Goal: Task Accomplishment & Management: Manage account settings

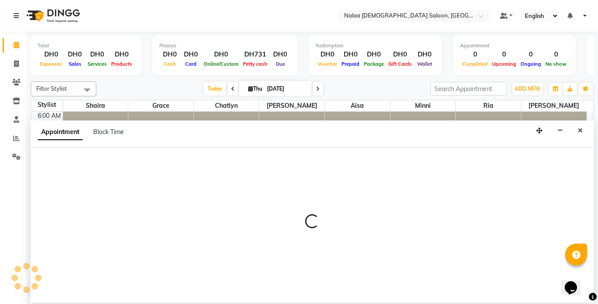
select select "91992"
select select "tentative"
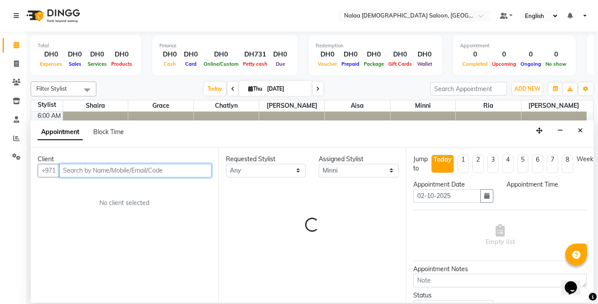
select select "465"
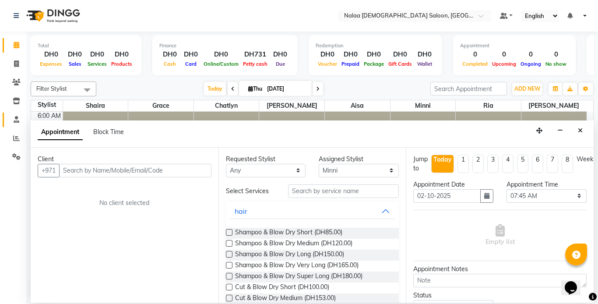
click at [16, 120] on icon at bounding box center [17, 119] width 6 height 7
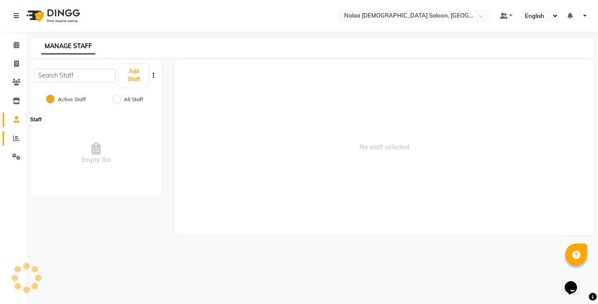
click at [16, 138] on icon at bounding box center [16, 138] width 7 height 7
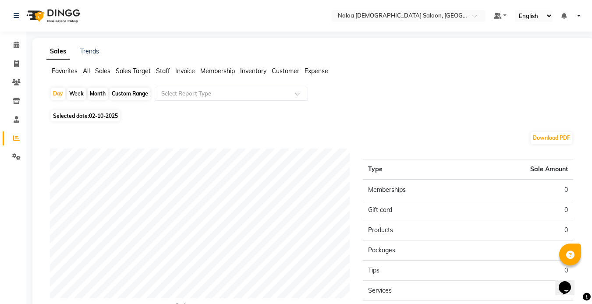
click at [165, 73] on span "Staff" at bounding box center [163, 71] width 14 height 8
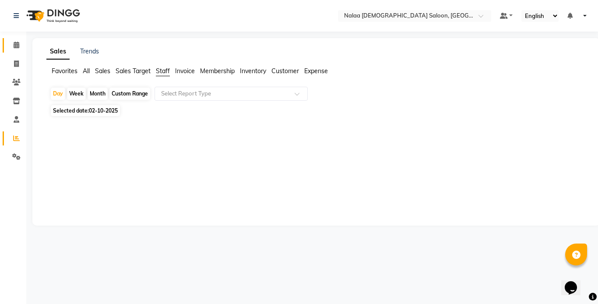
click at [17, 43] on icon at bounding box center [17, 45] width 6 height 7
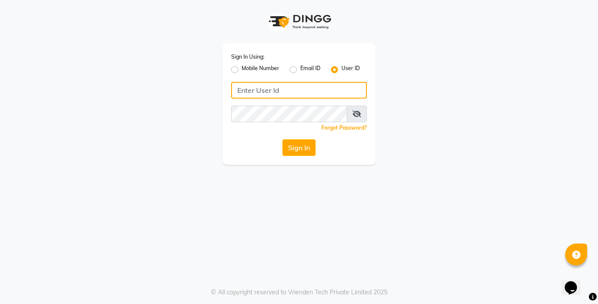
type input "555526440"
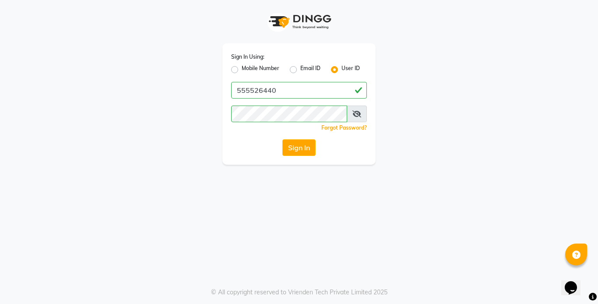
click at [242, 71] on label "Mobile Number" at bounding box center [261, 69] width 38 height 11
click at [242, 70] on input "Mobile Number" at bounding box center [245, 67] width 6 height 6
radio input "true"
radio input "false"
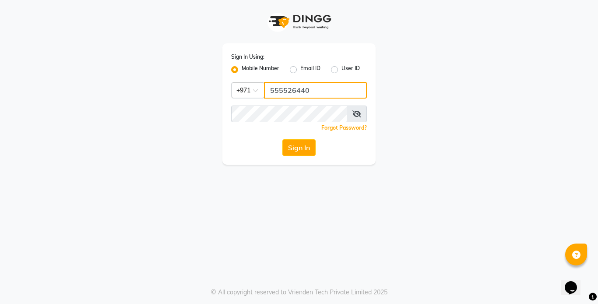
click at [290, 92] on input "555526440" at bounding box center [315, 90] width 103 height 17
type input "555525442280346440"
click at [339, 93] on input "555525442280346440" at bounding box center [315, 90] width 103 height 17
click at [344, 91] on input "555525442280346440" at bounding box center [315, 90] width 103 height 17
click at [320, 92] on input "555525442280346440" at bounding box center [315, 90] width 103 height 17
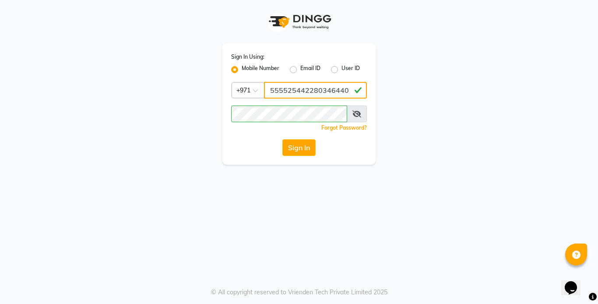
click at [318, 92] on input "555525442280346440" at bounding box center [315, 90] width 103 height 17
click at [347, 87] on input "555525442280346440" at bounding box center [315, 90] width 103 height 17
click at [347, 89] on input "555525442280346440" at bounding box center [315, 90] width 103 height 17
click at [300, 70] on label "Email ID" at bounding box center [310, 69] width 20 height 11
click at [300, 70] on input "Email ID" at bounding box center [303, 67] width 6 height 6
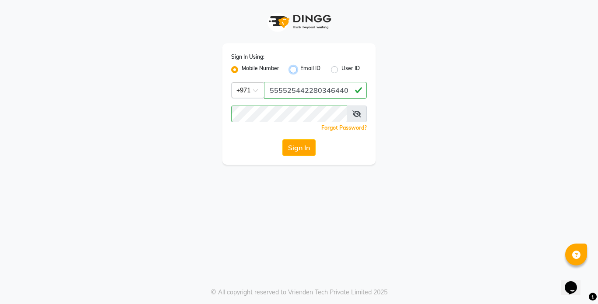
radio input "true"
radio input "false"
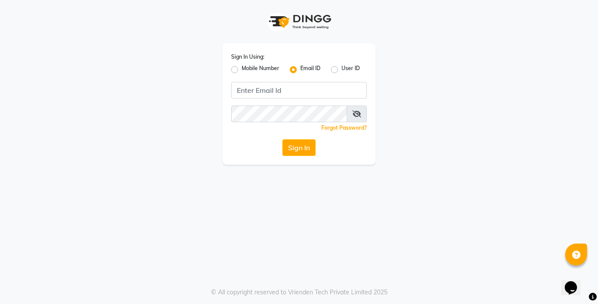
click at [301, 68] on label "Email ID" at bounding box center [310, 69] width 20 height 11
click at [301, 68] on input "Email ID" at bounding box center [303, 67] width 6 height 6
click at [248, 70] on label "Mobile Number" at bounding box center [261, 69] width 38 height 11
click at [247, 70] on input "Mobile Number" at bounding box center [245, 67] width 6 height 6
radio input "true"
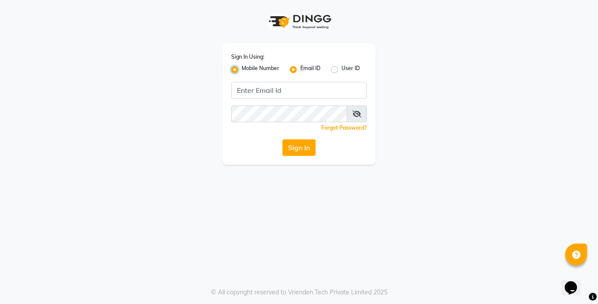
radio input "false"
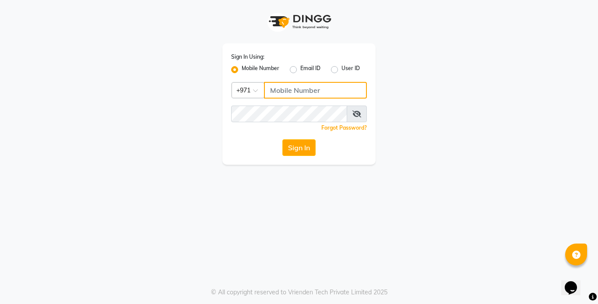
click at [286, 91] on input "Username" at bounding box center [315, 90] width 103 height 17
type input "544228034"
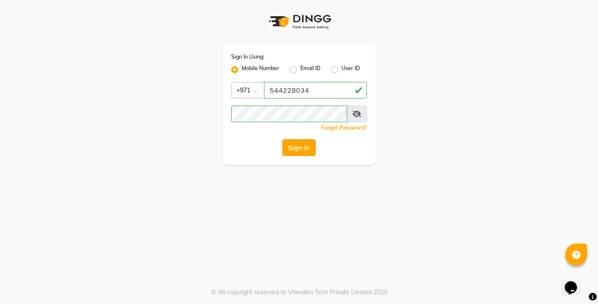
click at [305, 147] on button "Sign In" at bounding box center [299, 147] width 33 height 17
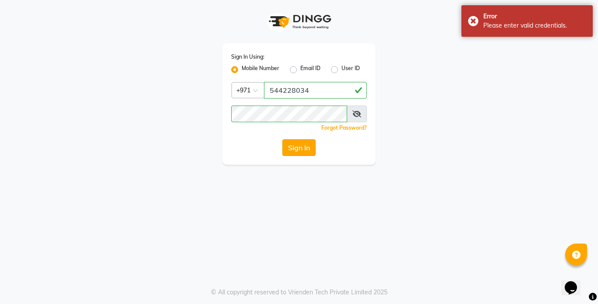
click at [304, 148] on button "Sign In" at bounding box center [299, 147] width 33 height 17
